Goal: Information Seeking & Learning: Learn about a topic

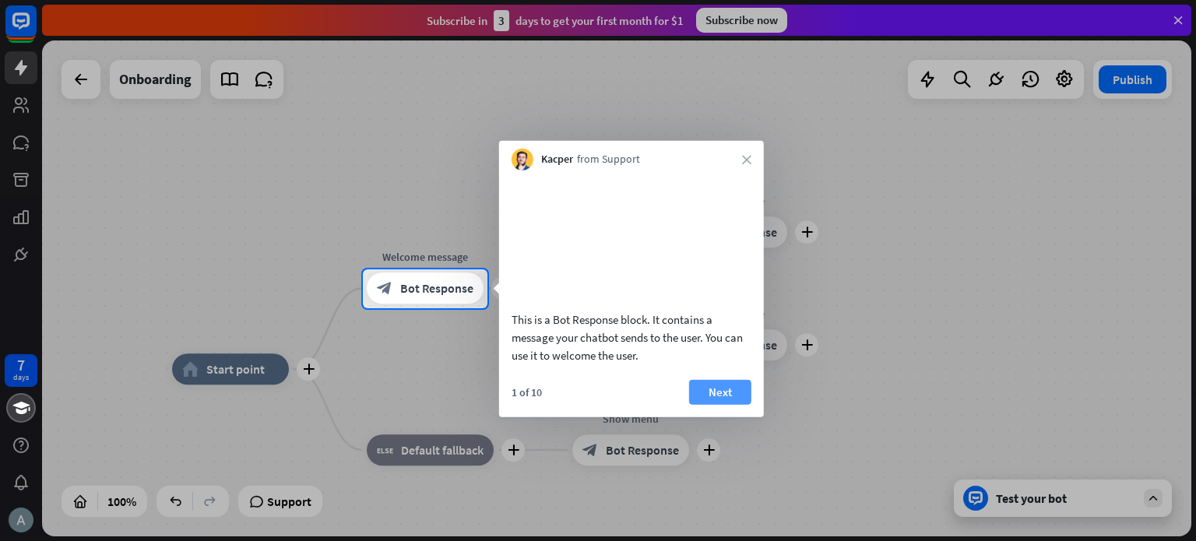
click at [744, 404] on button "Next" at bounding box center [720, 391] width 62 height 25
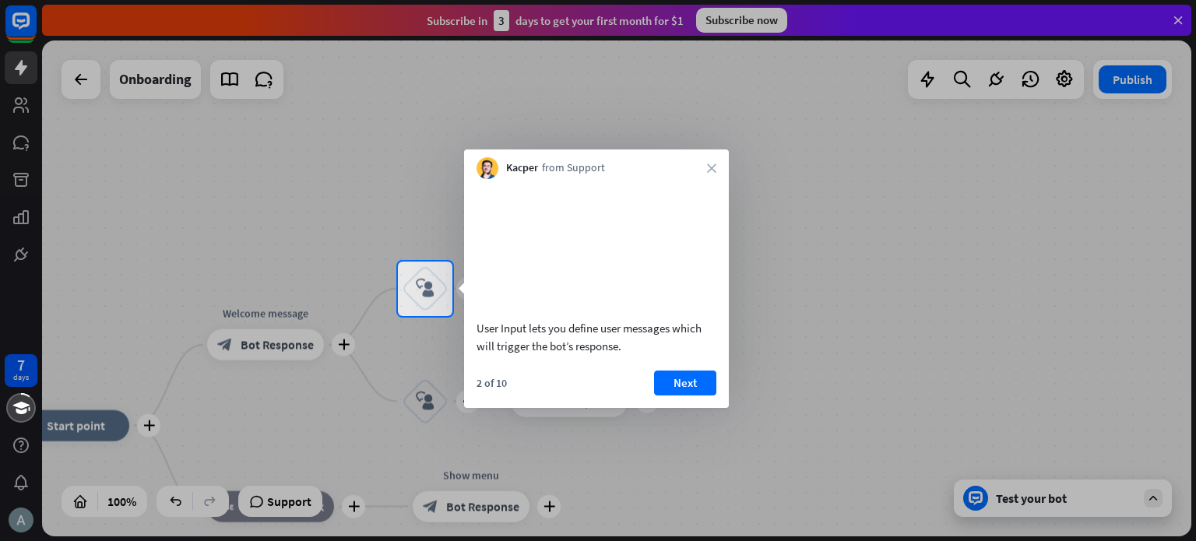
drag, startPoint x: 476, startPoint y: 350, endPoint x: 704, endPoint y: 362, distance: 228.5
click at [704, 362] on div "User Input lets you define user messages which will trigger the bot’s response." at bounding box center [596, 271] width 265 height 184
click at [688, 396] on button "Next" at bounding box center [685, 383] width 62 height 25
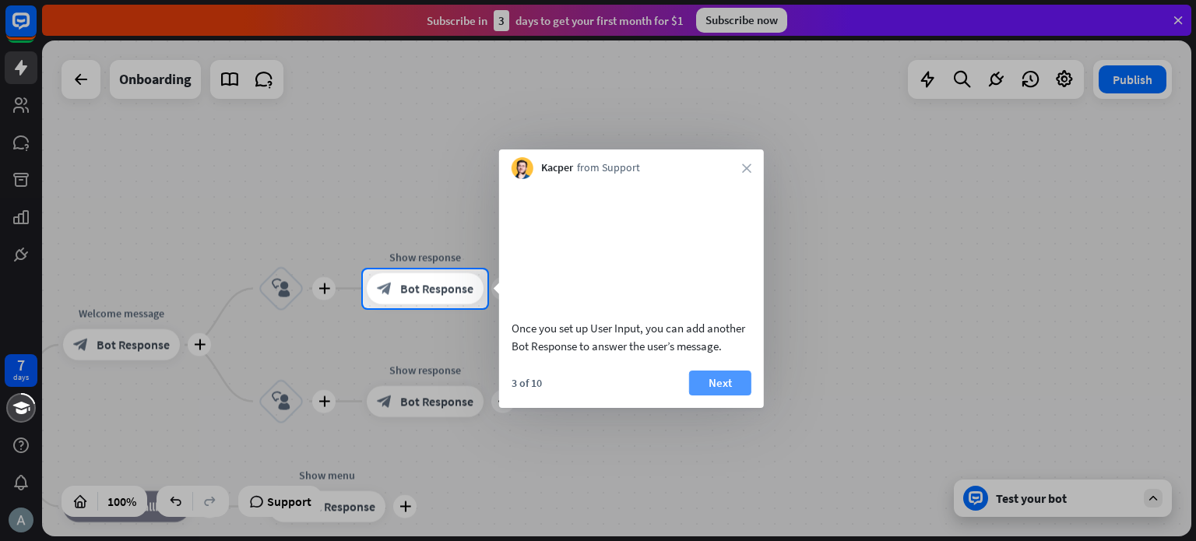
click at [717, 396] on button "Next" at bounding box center [720, 383] width 62 height 25
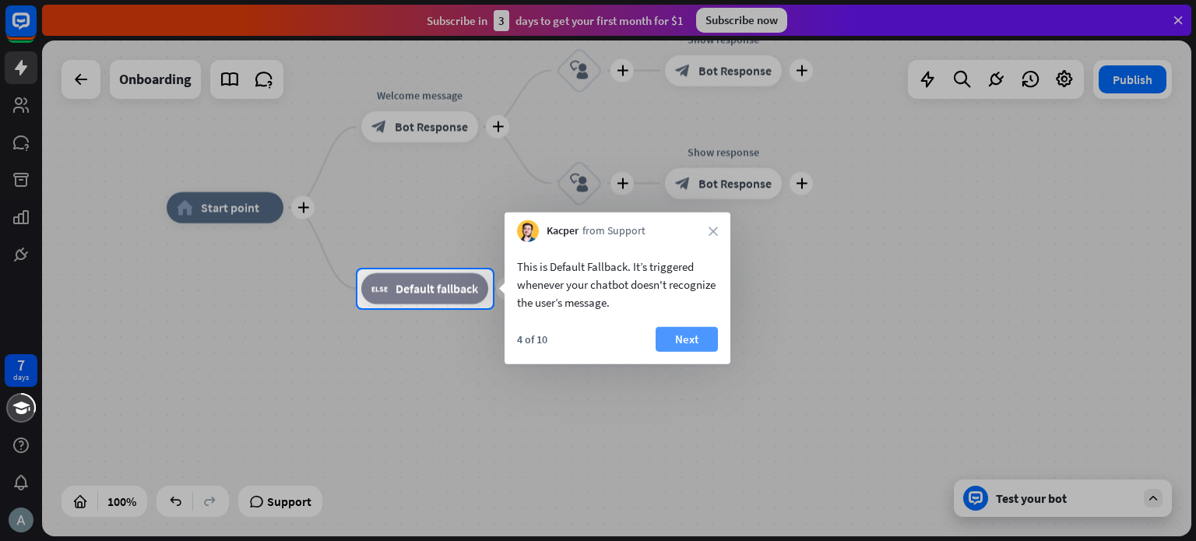
click at [674, 348] on button "Next" at bounding box center [687, 339] width 62 height 25
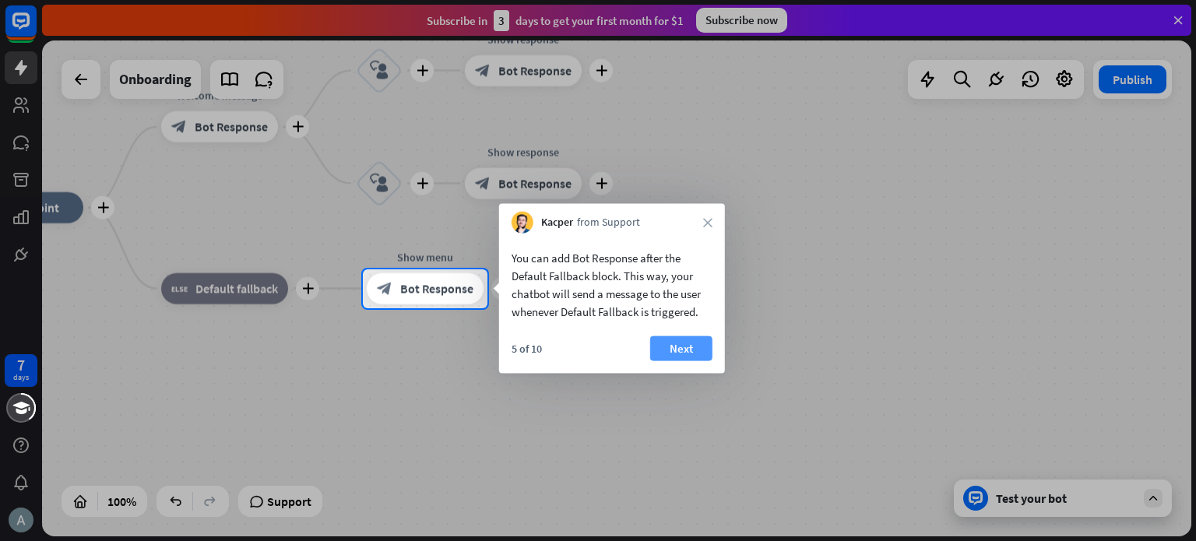
click at [678, 345] on button "Next" at bounding box center [681, 348] width 62 height 25
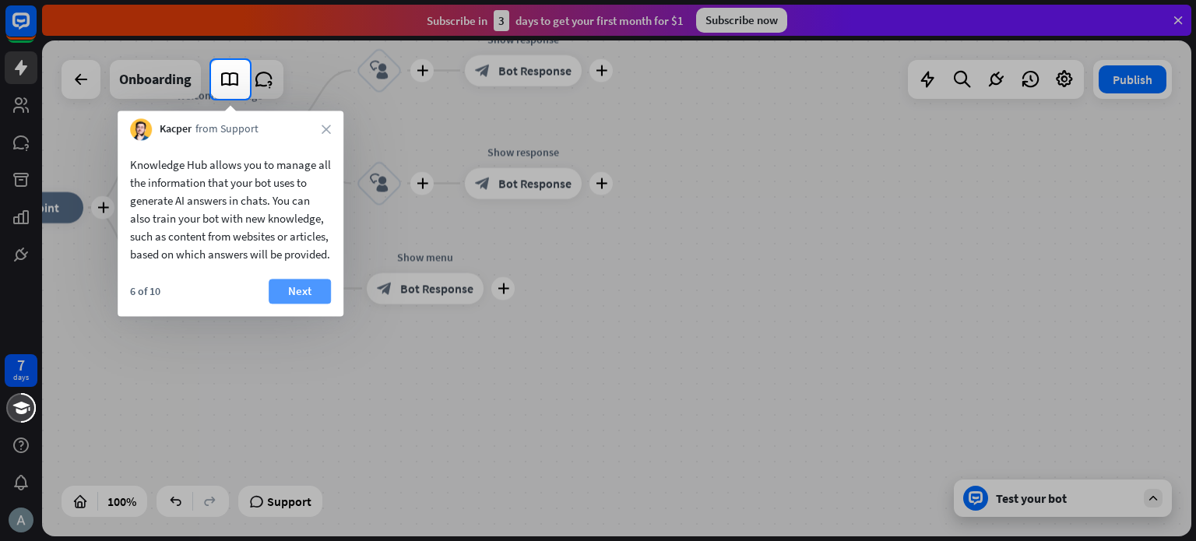
click at [300, 304] on button "Next" at bounding box center [300, 291] width 62 height 25
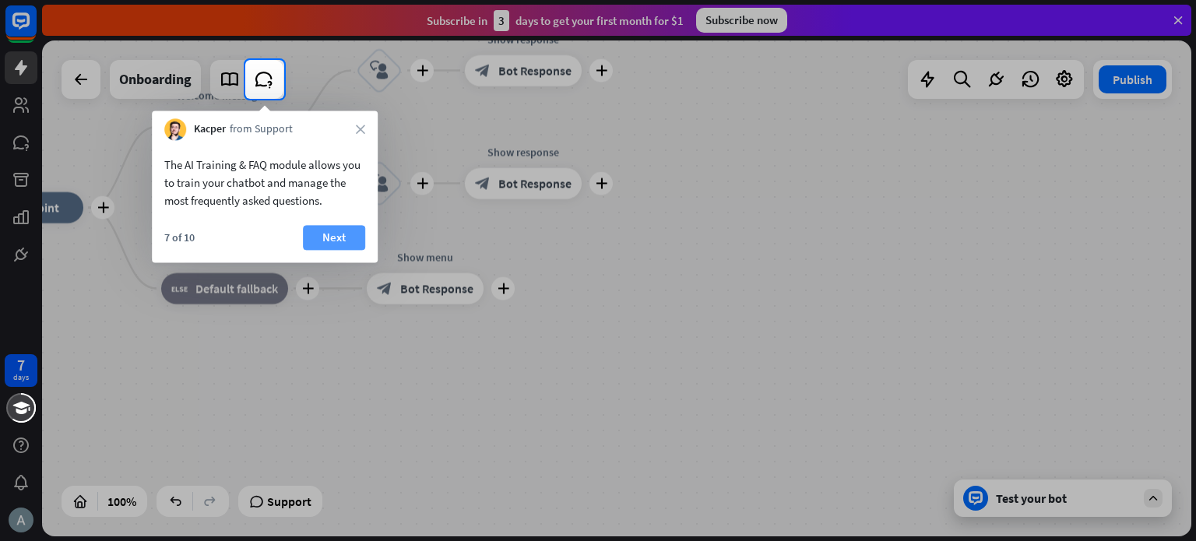
click at [336, 230] on button "Next" at bounding box center [334, 237] width 62 height 25
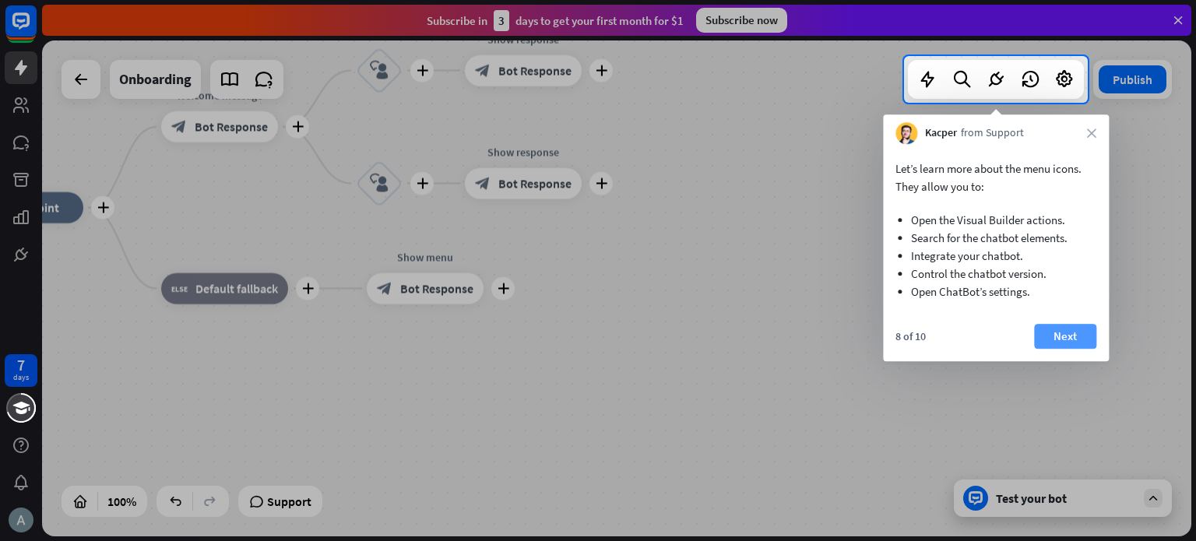
click at [1077, 329] on button "Next" at bounding box center [1065, 336] width 62 height 25
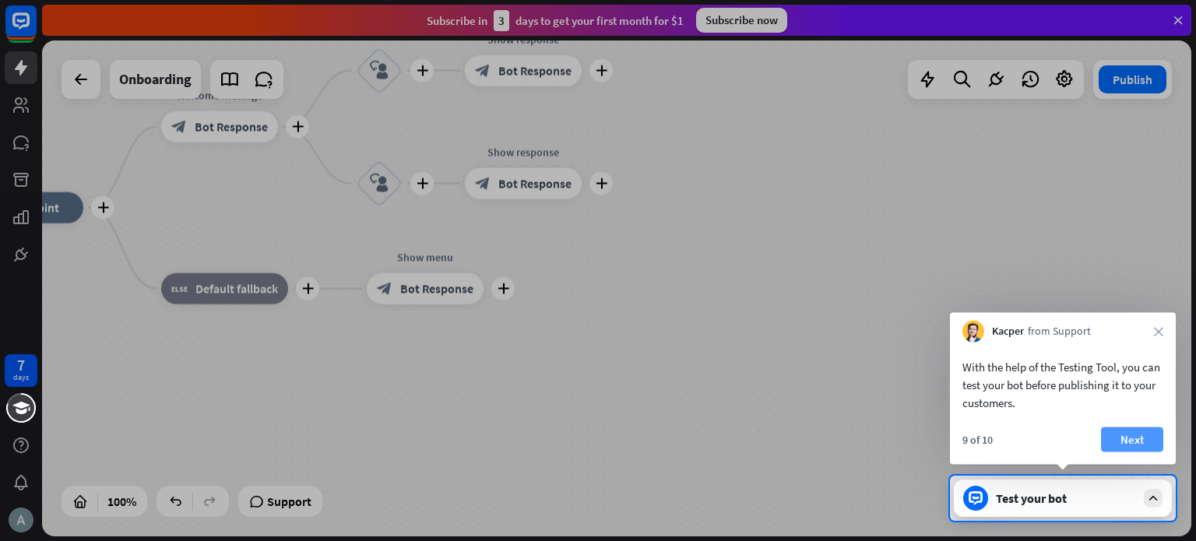
click at [1146, 435] on button "Next" at bounding box center [1132, 440] width 62 height 25
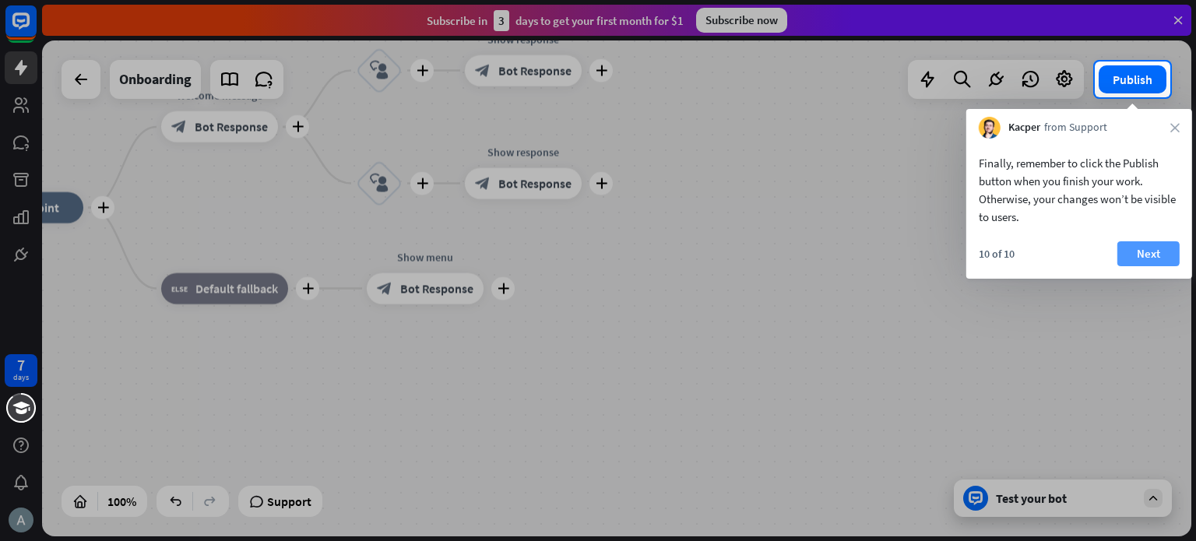
click at [1159, 255] on button "Next" at bounding box center [1149, 253] width 62 height 25
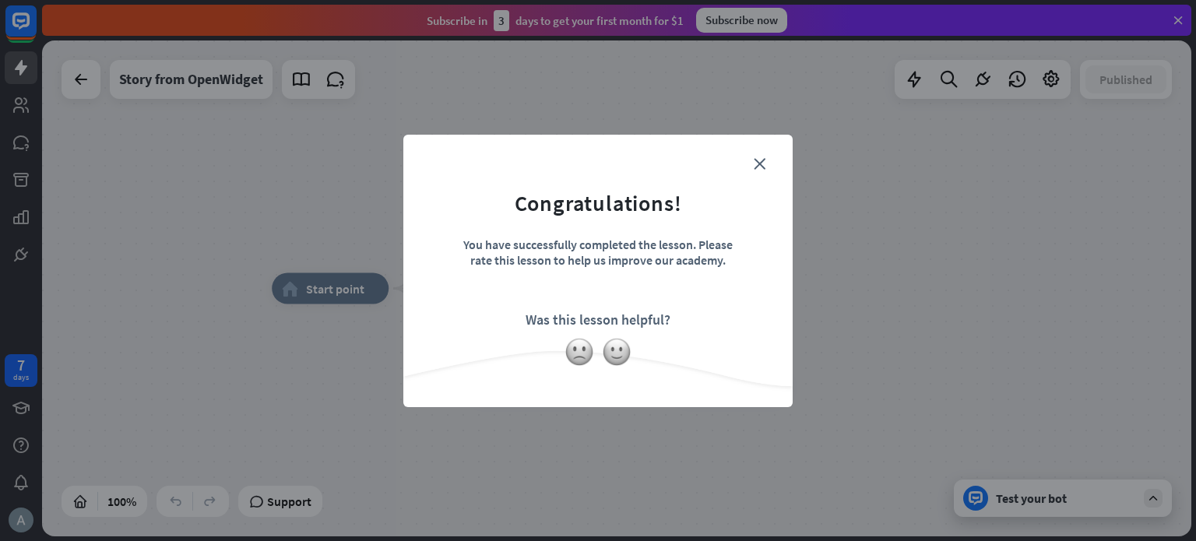
click at [759, 172] on form "Congratulations! You have successfully completed the lesson. Please rate this l…" at bounding box center [598, 247] width 350 height 186
click at [759, 164] on icon "close" at bounding box center [760, 164] width 12 height 12
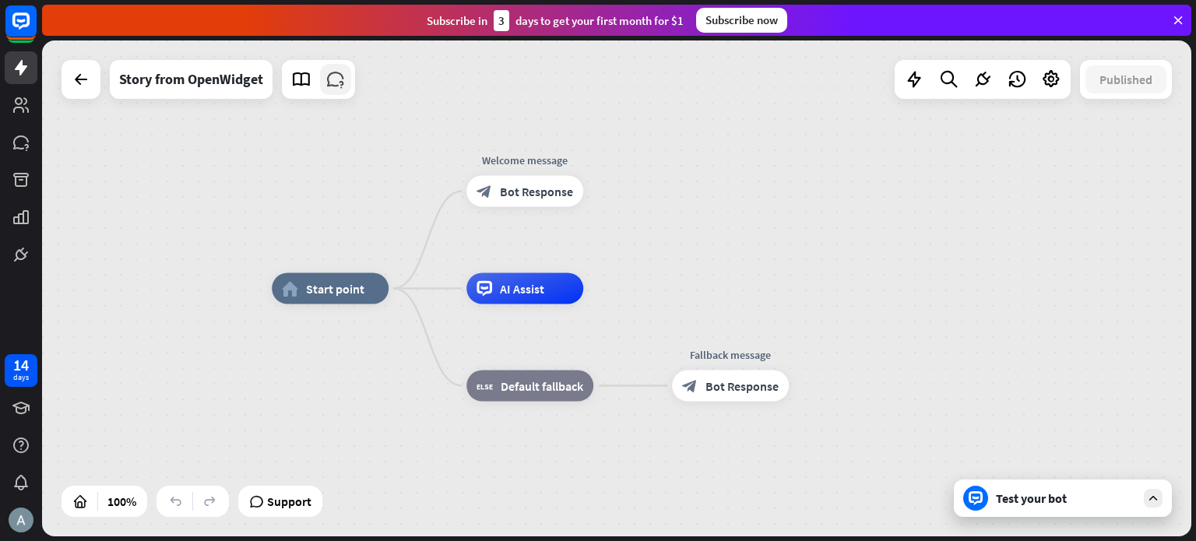
click at [339, 91] on link at bounding box center [335, 79] width 31 height 31
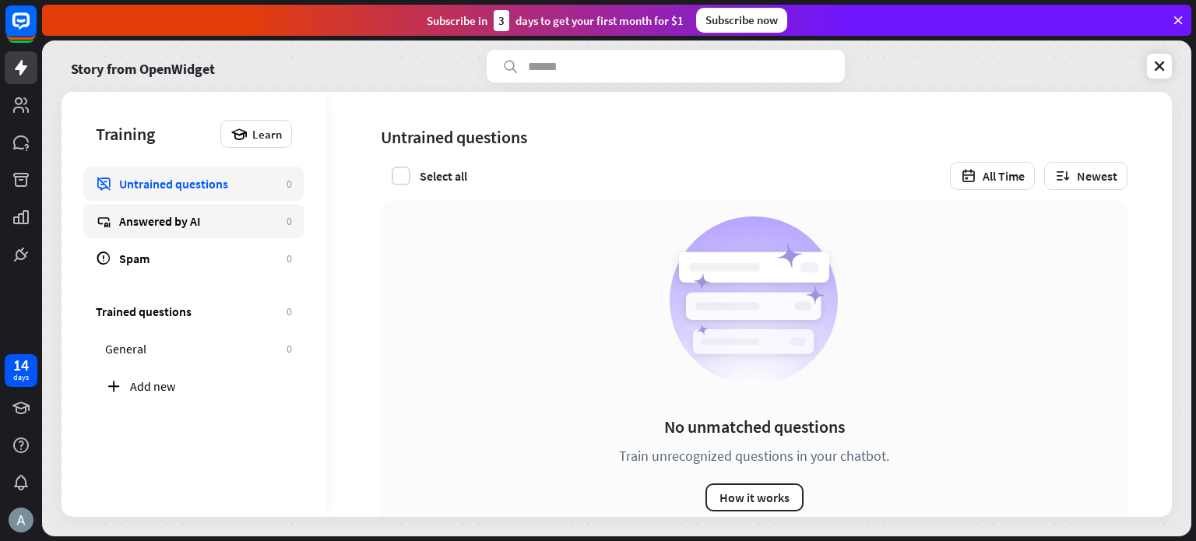
click at [232, 210] on link "Answered by AI 0" at bounding box center [193, 221] width 221 height 34
